Goal: Check status: Check status

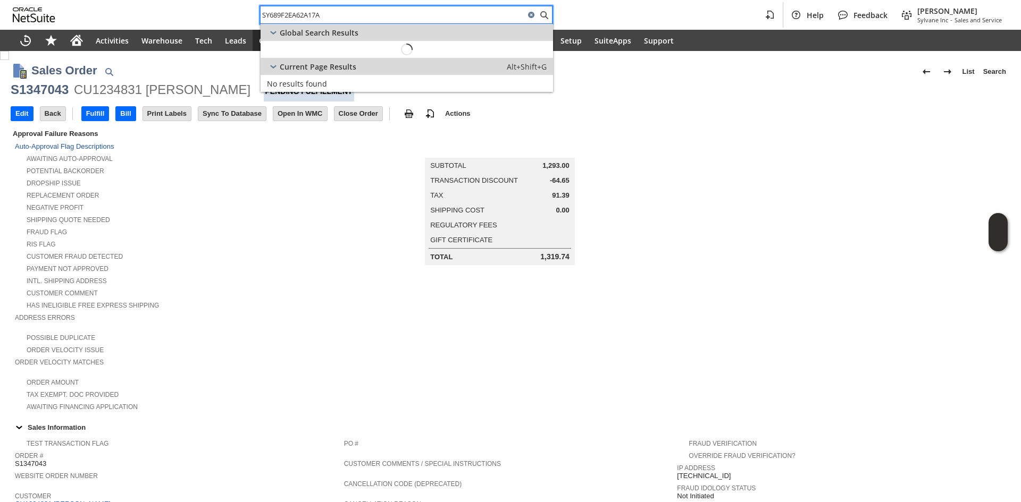
scroll to position [576, 0]
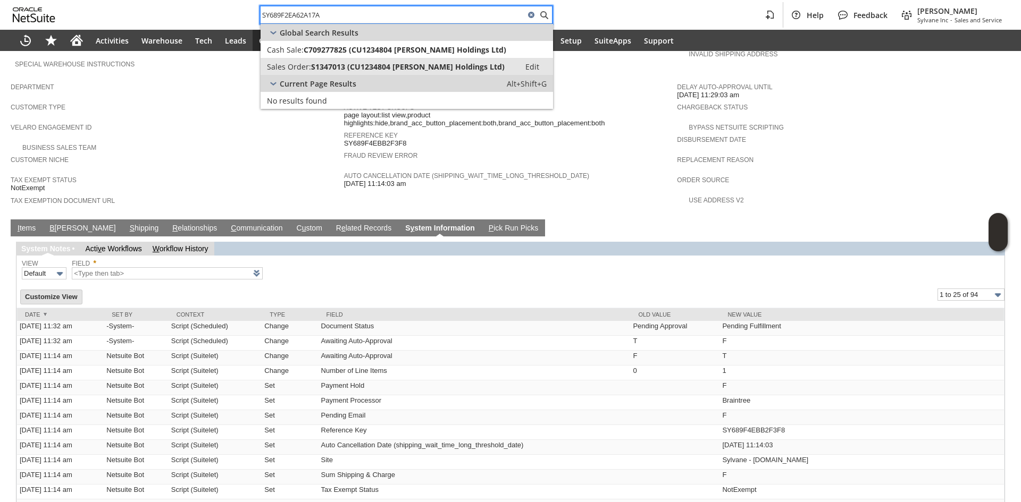
type input "SY689F2EA62A17A"
click at [343, 64] on span "S1347013 (CU1234804 [PERSON_NAME] Holdings Ltd)" at bounding box center [408, 67] width 194 height 10
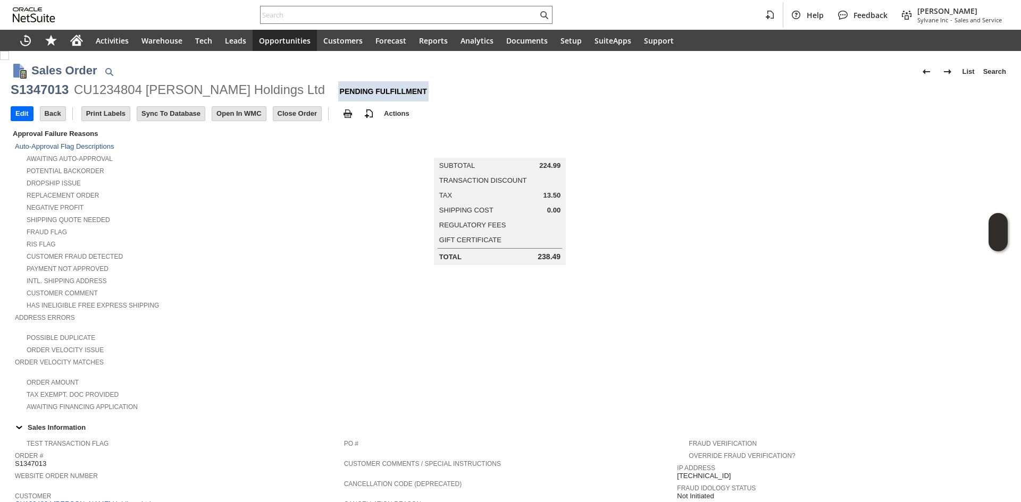
click at [16, 90] on div "S1347013" at bounding box center [40, 89] width 58 height 17
copy div "S1347013"
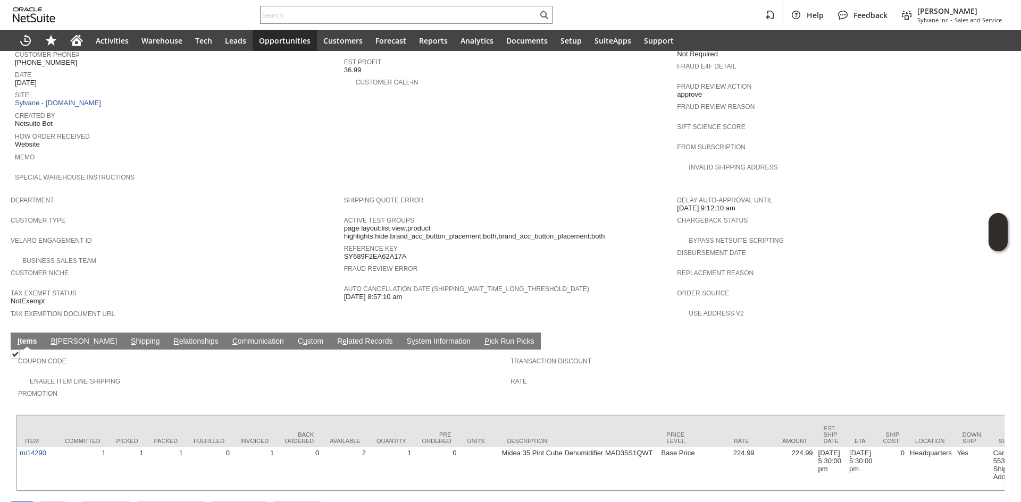
scroll to position [474, 0]
